Goal: Task Accomplishment & Management: Complete application form

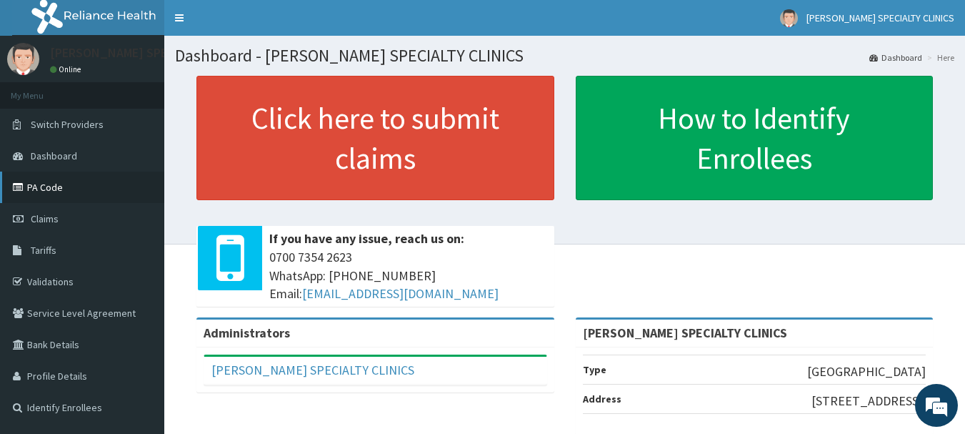
click at [40, 181] on link "PA Code" at bounding box center [82, 186] width 164 height 31
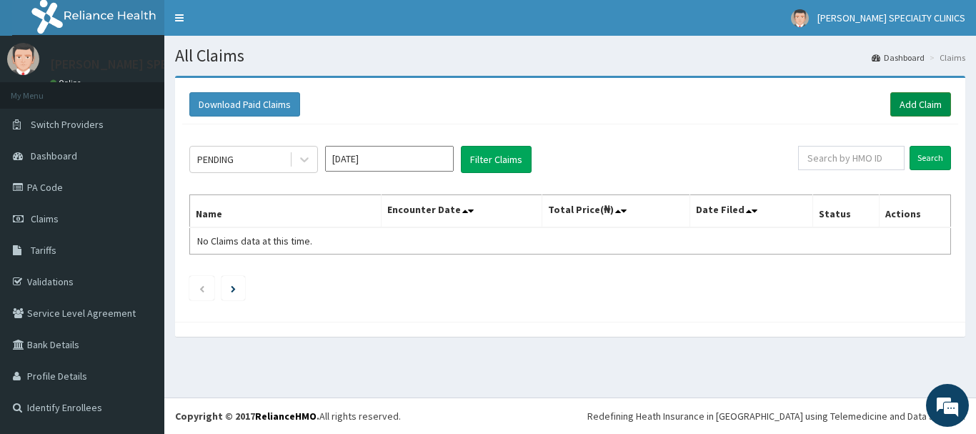
click at [929, 101] on link "Add Claim" at bounding box center [920, 104] width 61 height 24
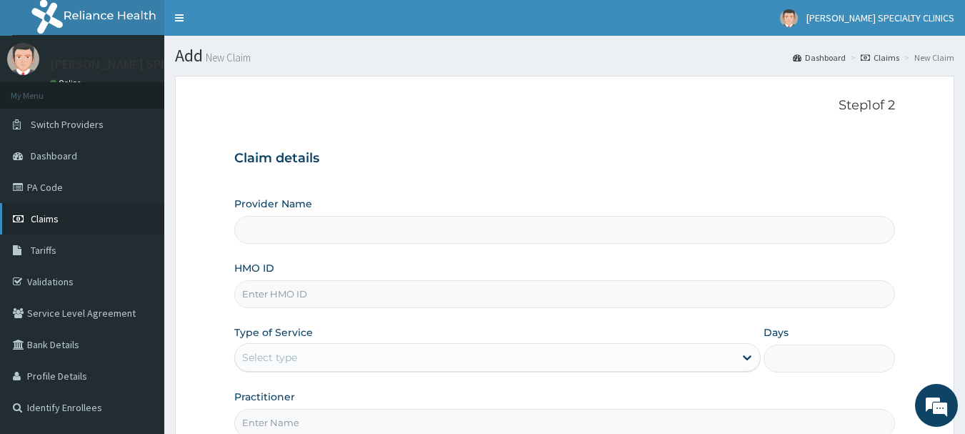
click at [47, 232] on link "Claims" at bounding box center [82, 218] width 164 height 31
type input "[PERSON_NAME] SPECIALTY CLINICS"
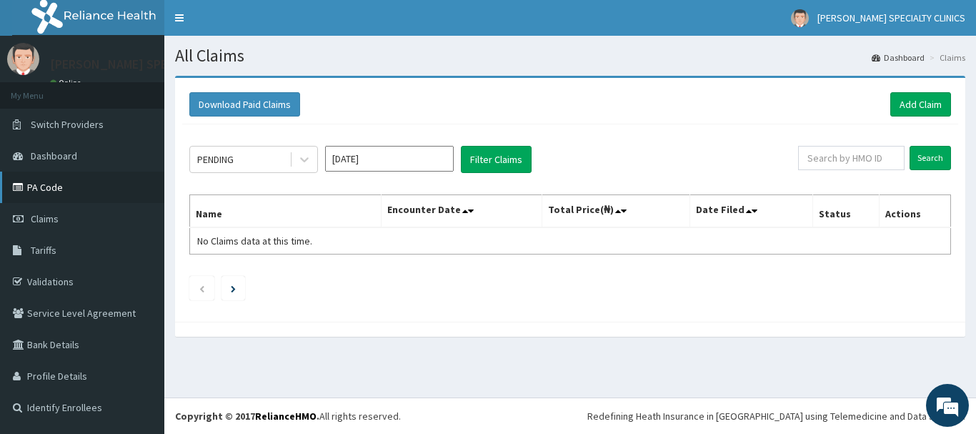
click at [67, 198] on link "PA Code" at bounding box center [82, 186] width 164 height 31
click at [932, 107] on link "Add Claim" at bounding box center [920, 104] width 61 height 24
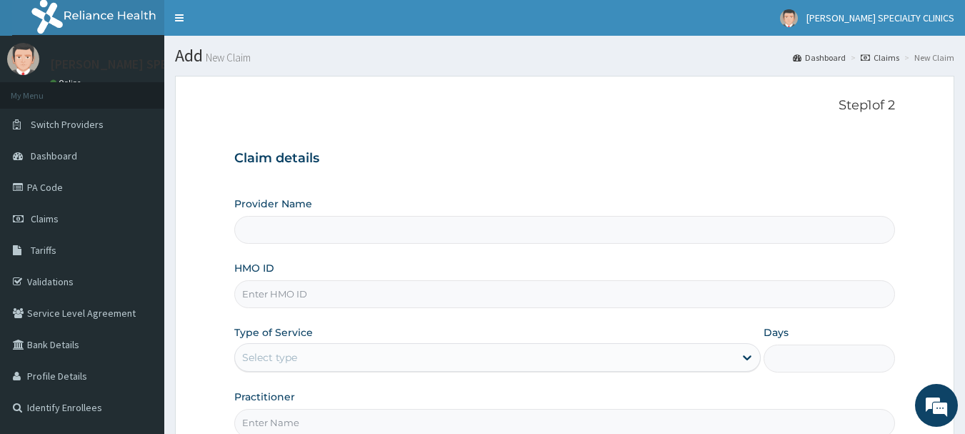
type input "[PERSON_NAME] SPECIALTY CLINICS"
click at [359, 295] on input "HMO ID" at bounding box center [565, 294] width 662 height 28
type input "AHK/10006/C"
click at [747, 358] on icon at bounding box center [747, 357] width 14 height 14
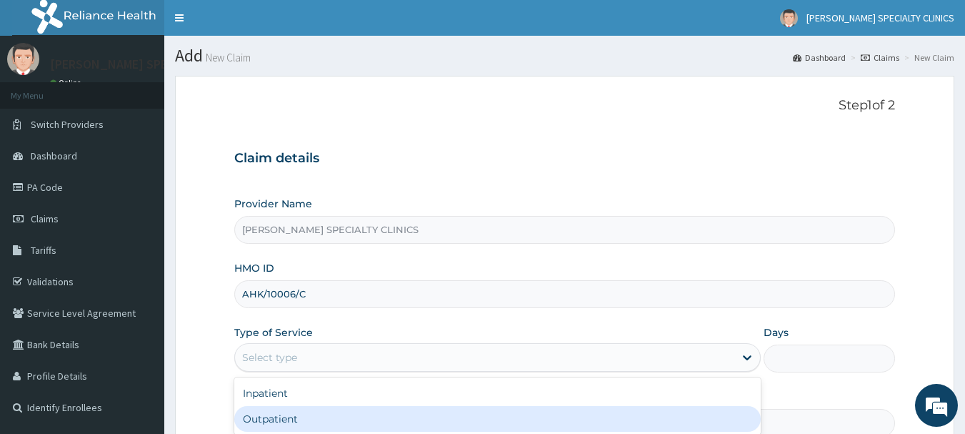
click at [442, 419] on div "Outpatient" at bounding box center [497, 419] width 527 height 26
type input "1"
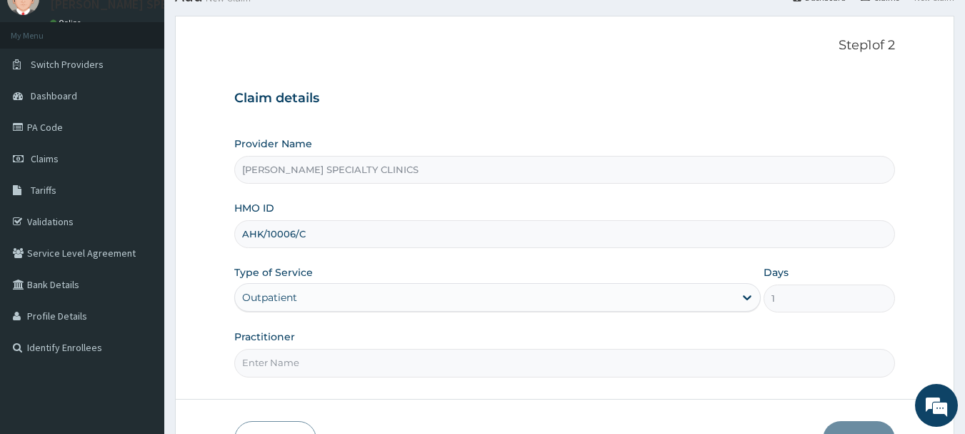
scroll to position [143, 0]
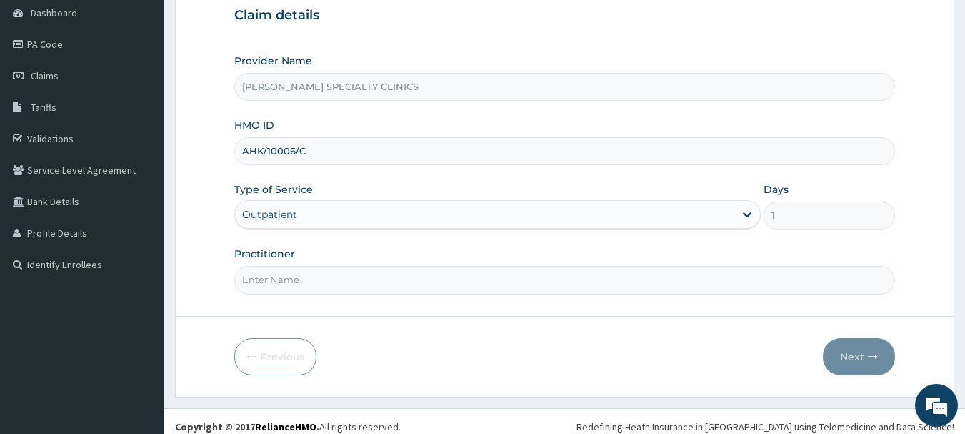
click at [259, 280] on input "Practitioner" at bounding box center [565, 280] width 662 height 28
type input "DR EKPUDU"
click at [859, 354] on button "Next" at bounding box center [859, 356] width 72 height 37
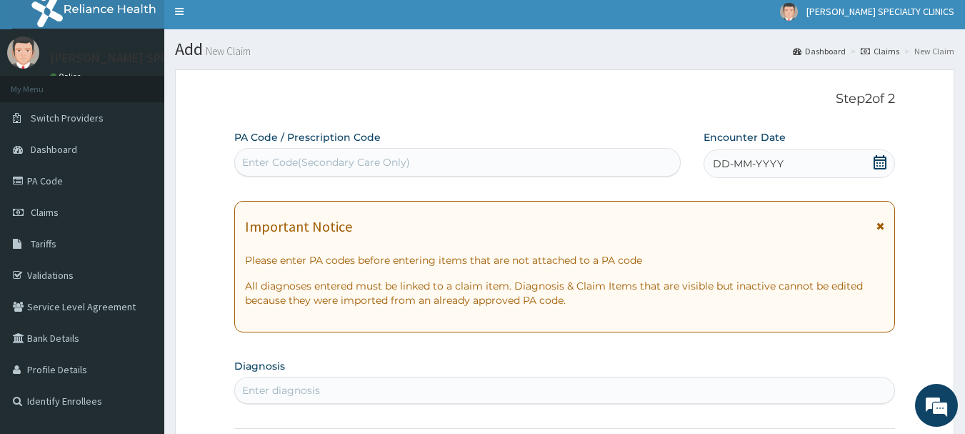
scroll to position [0, 0]
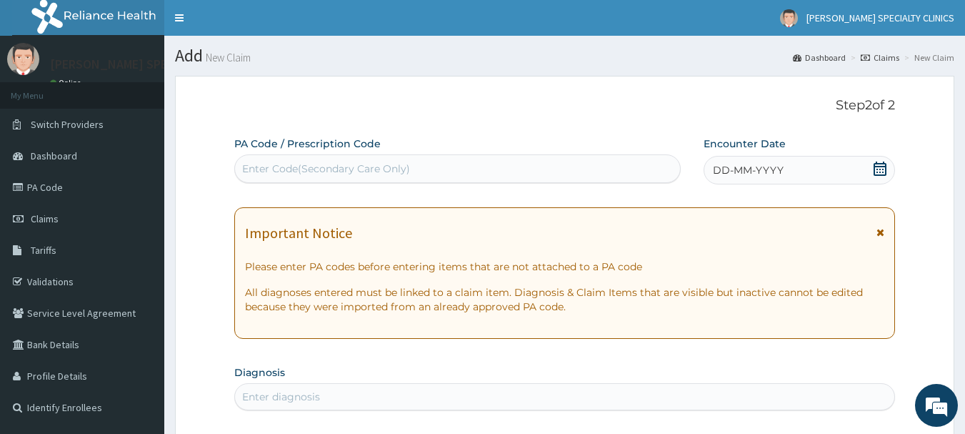
click at [260, 163] on div "Enter Code(Secondary Care Only)" at bounding box center [326, 168] width 168 height 14
paste input "PA/597282"
type input "PA/597282"
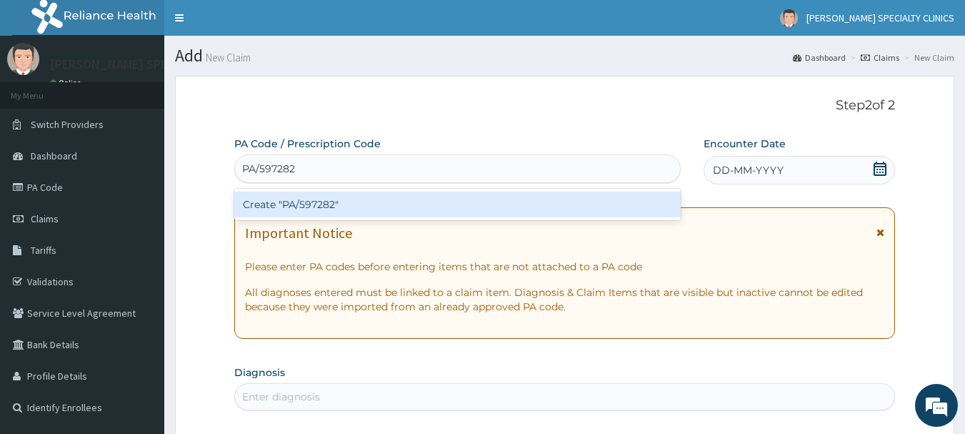
click at [374, 209] on div "Create "PA/597282"" at bounding box center [457, 204] width 447 height 26
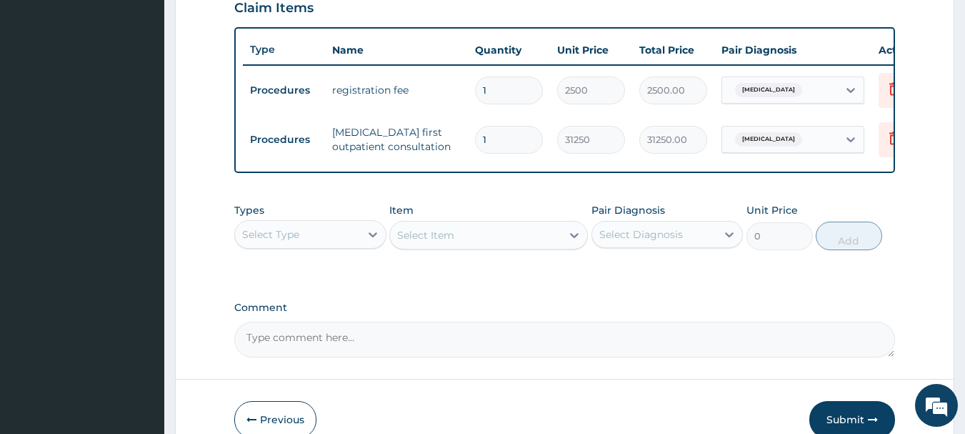
scroll to position [589, 0]
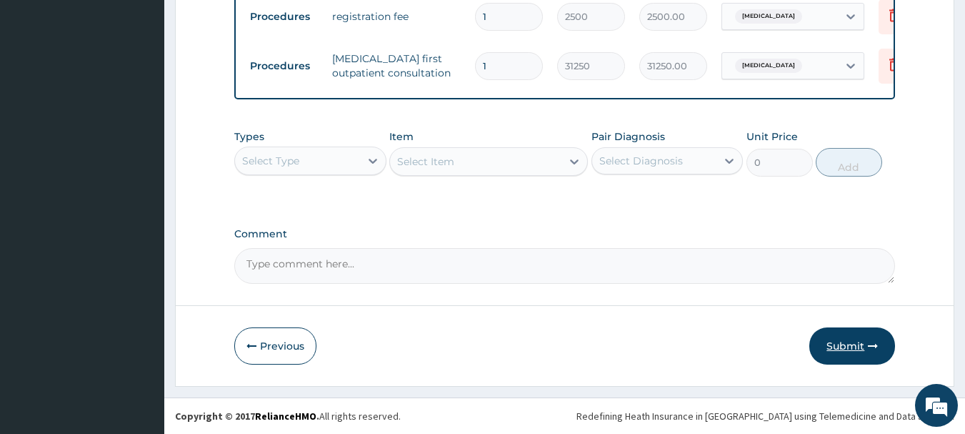
click at [850, 351] on button "Submit" at bounding box center [853, 345] width 86 height 37
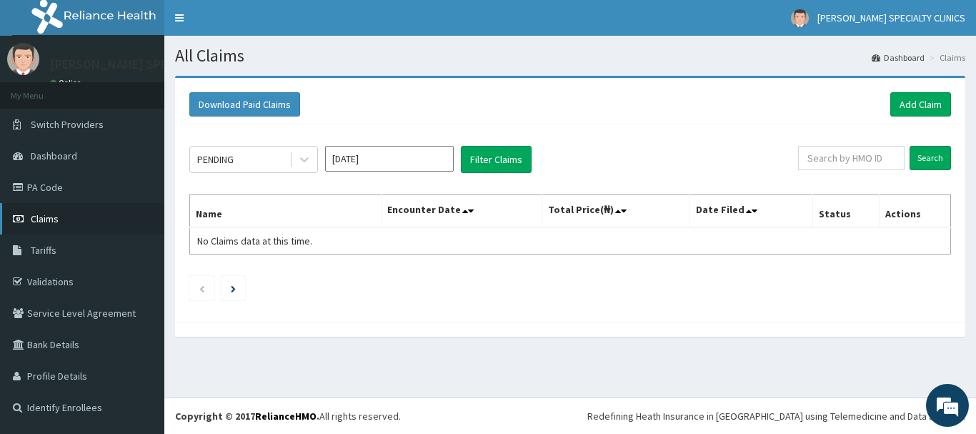
click at [51, 211] on link "Claims" at bounding box center [82, 218] width 164 height 31
click at [517, 160] on button "Filter Claims" at bounding box center [496, 159] width 71 height 27
click at [468, 210] on icon at bounding box center [465, 211] width 6 height 10
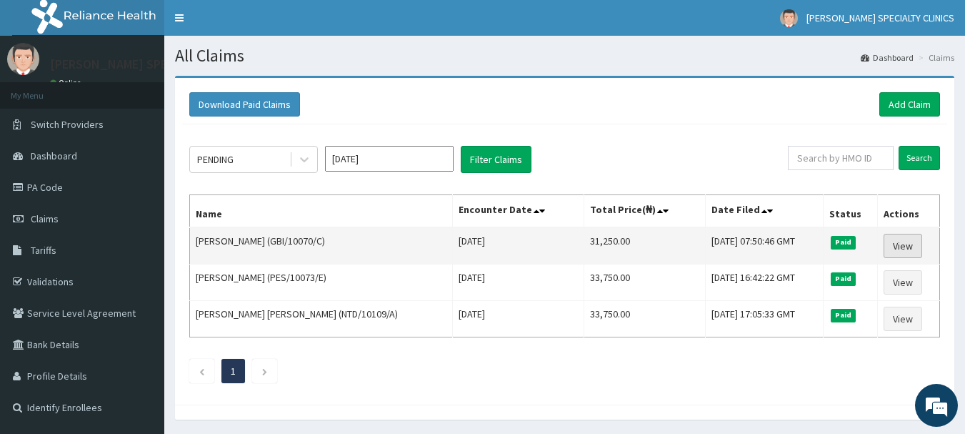
click at [887, 244] on link "View" at bounding box center [903, 246] width 39 height 24
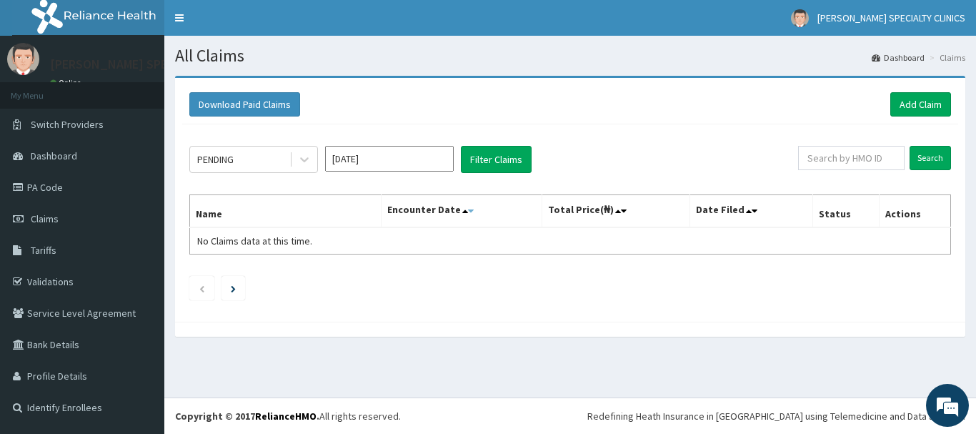
click at [474, 208] on icon at bounding box center [471, 211] width 6 height 10
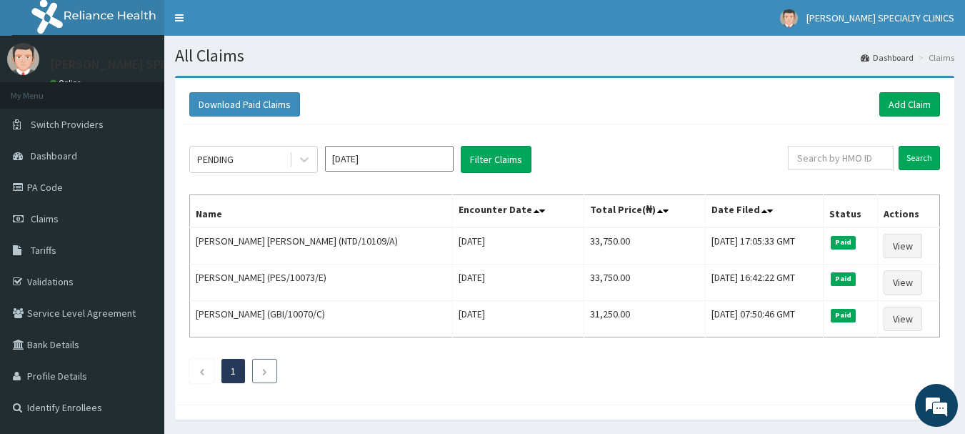
click at [267, 372] on icon "Next page" at bounding box center [265, 371] width 6 height 9
click at [266, 371] on icon "Next page" at bounding box center [265, 371] width 6 height 9
click at [307, 159] on icon at bounding box center [304, 160] width 9 height 5
click at [369, 371] on ul "1" at bounding box center [564, 371] width 751 height 24
